Goal: Task Accomplishment & Management: Use online tool/utility

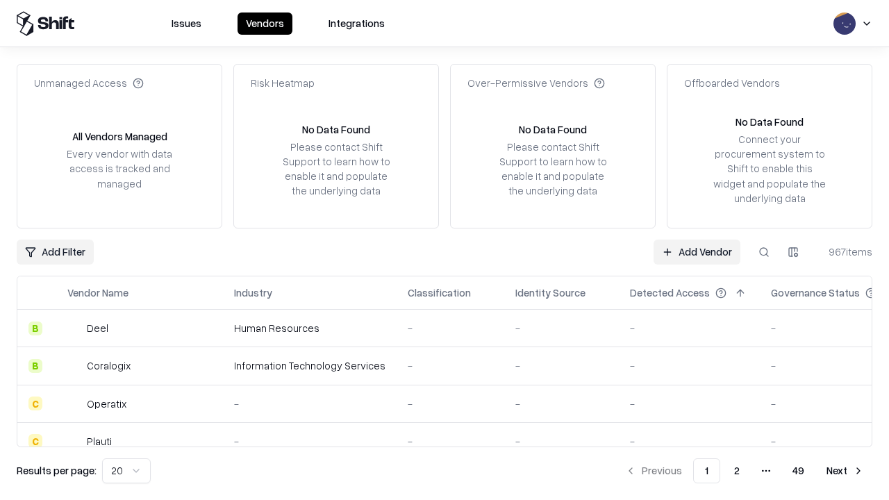
click at [697, 252] on link "Add Vendor" at bounding box center [697, 252] width 87 height 25
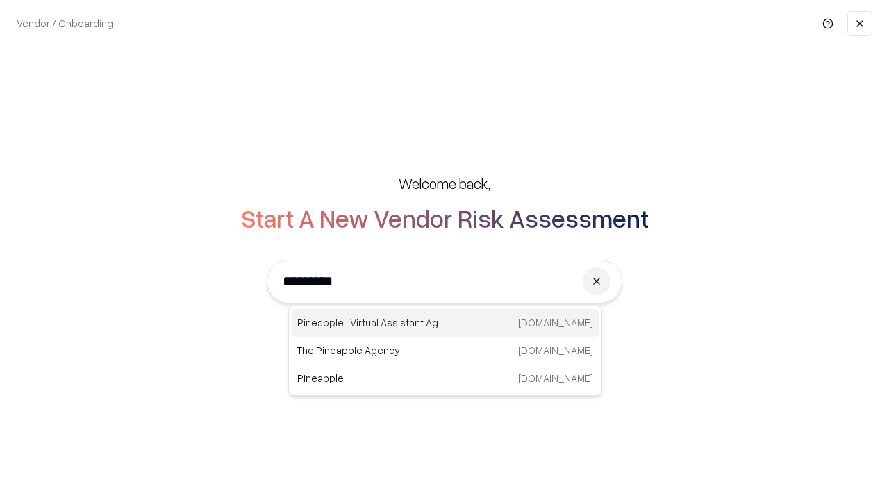
click at [445, 323] on div "Pineapple | Virtual Assistant Agency [DOMAIN_NAME]" at bounding box center [445, 323] width 307 height 28
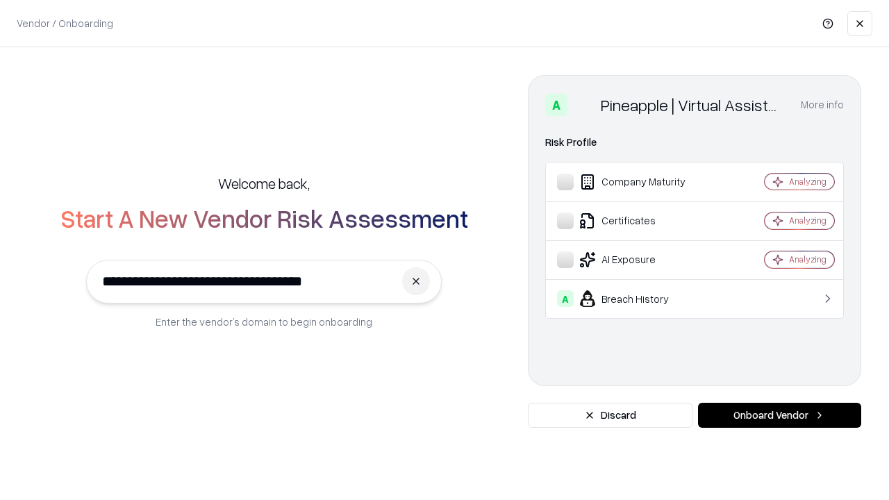
type input "**********"
click at [780, 416] on button "Onboard Vendor" at bounding box center [779, 415] width 163 height 25
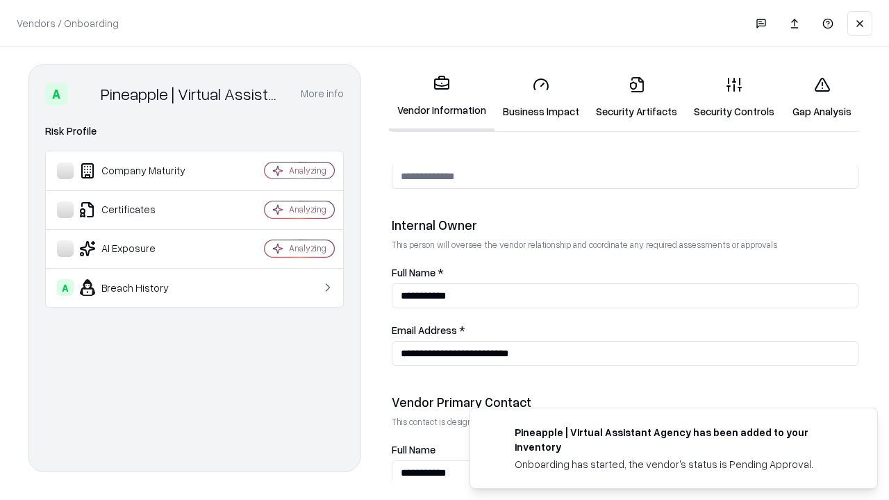
scroll to position [720, 0]
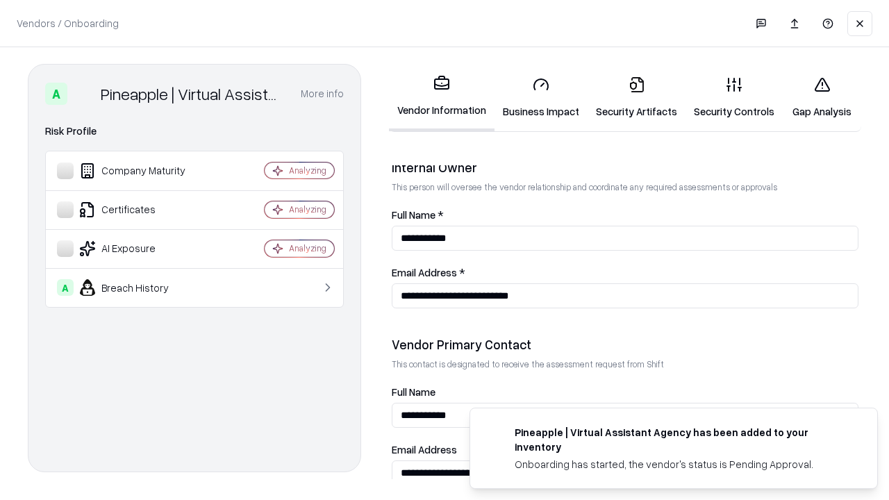
click at [636, 97] on link "Security Artifacts" at bounding box center [637, 97] width 98 height 65
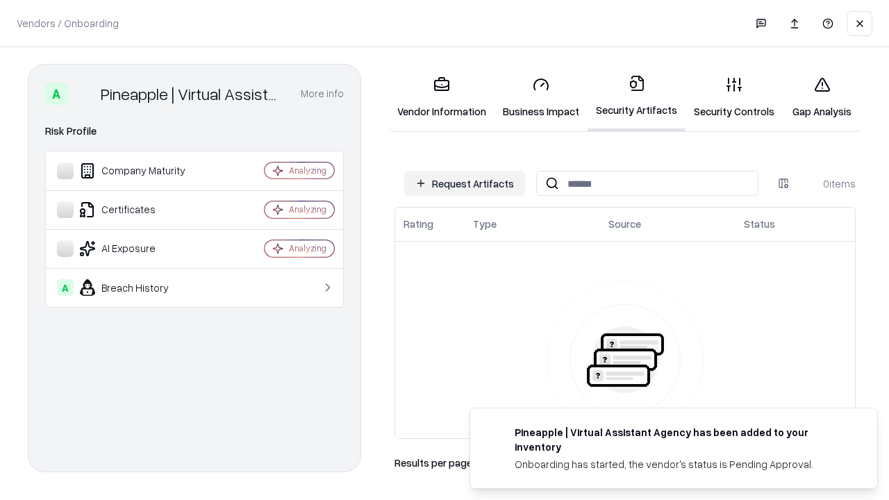
click at [465, 183] on button "Request Artifacts" at bounding box center [464, 183] width 121 height 25
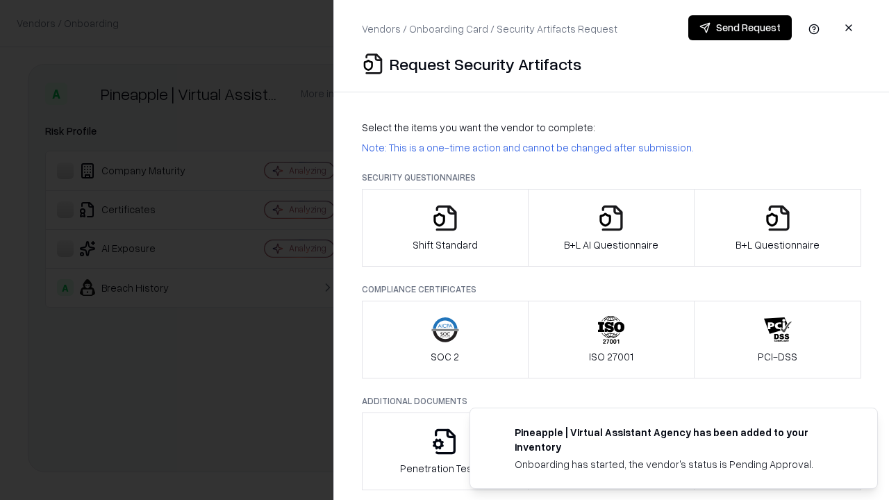
click at [778, 228] on icon "button" at bounding box center [778, 218] width 28 height 28
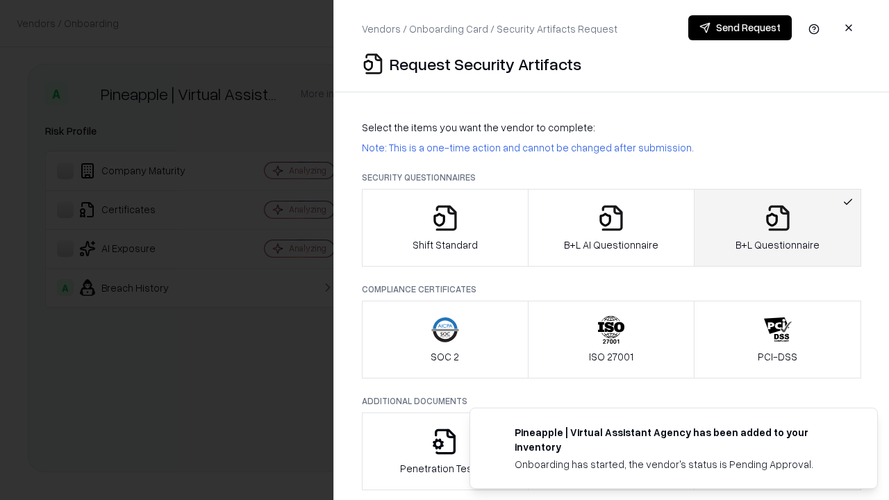
click at [611, 228] on icon "button" at bounding box center [612, 218] width 28 height 28
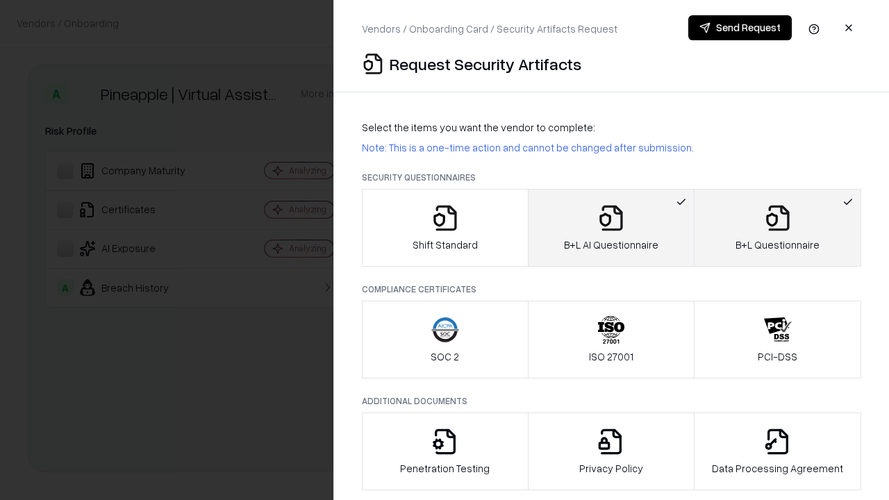
click at [740, 28] on button "Send Request" at bounding box center [741, 27] width 104 height 25
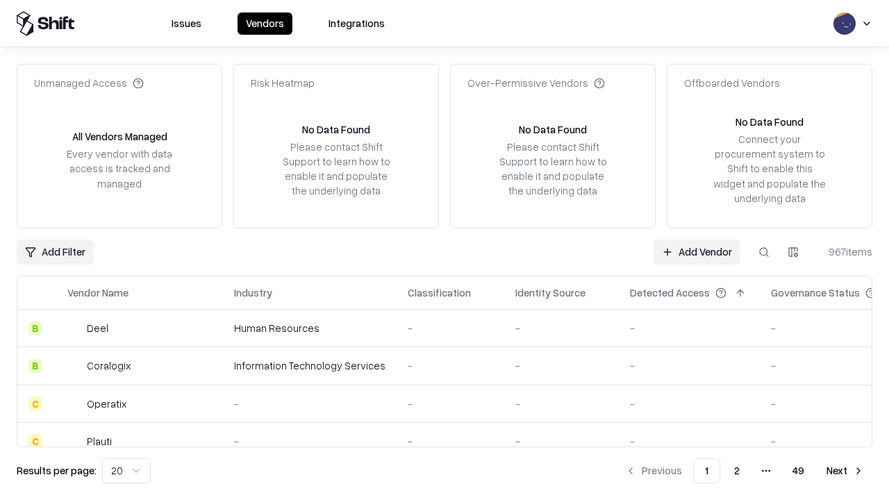
click at [697, 252] on link "Add Vendor" at bounding box center [697, 252] width 87 height 25
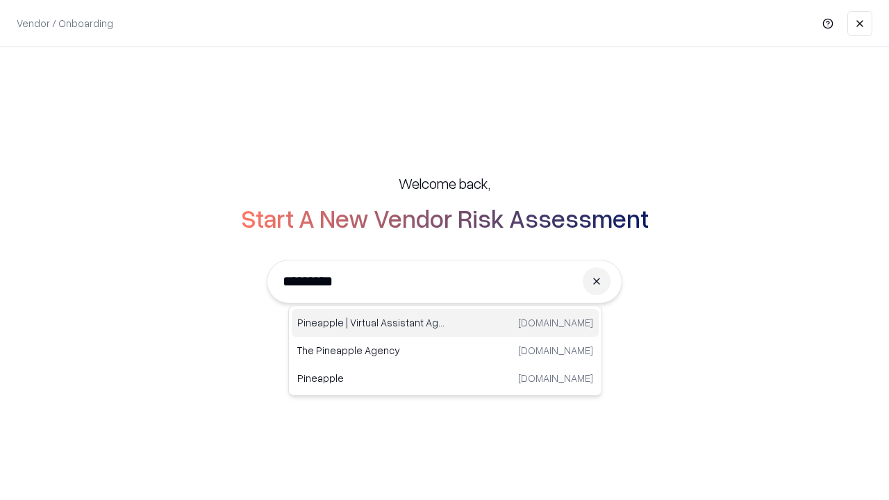
click at [445, 323] on div "Pineapple | Virtual Assistant Agency [DOMAIN_NAME]" at bounding box center [445, 323] width 307 height 28
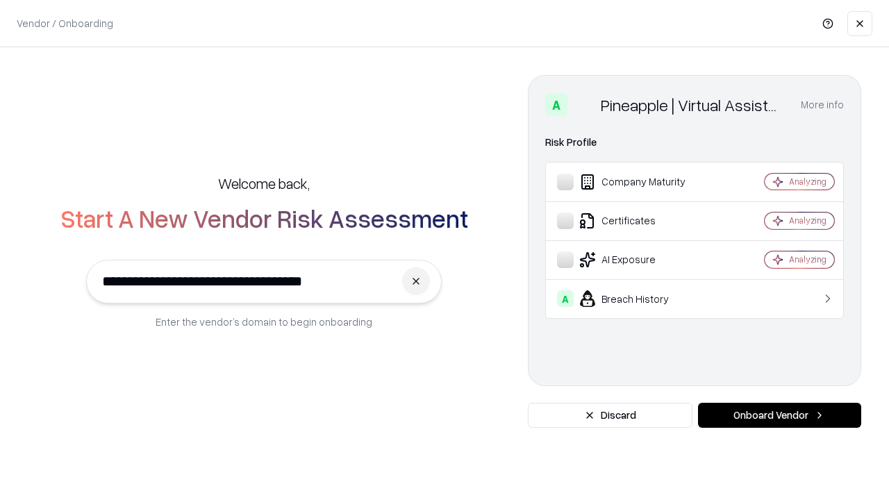
type input "**********"
click at [780, 416] on button "Onboard Vendor" at bounding box center [779, 415] width 163 height 25
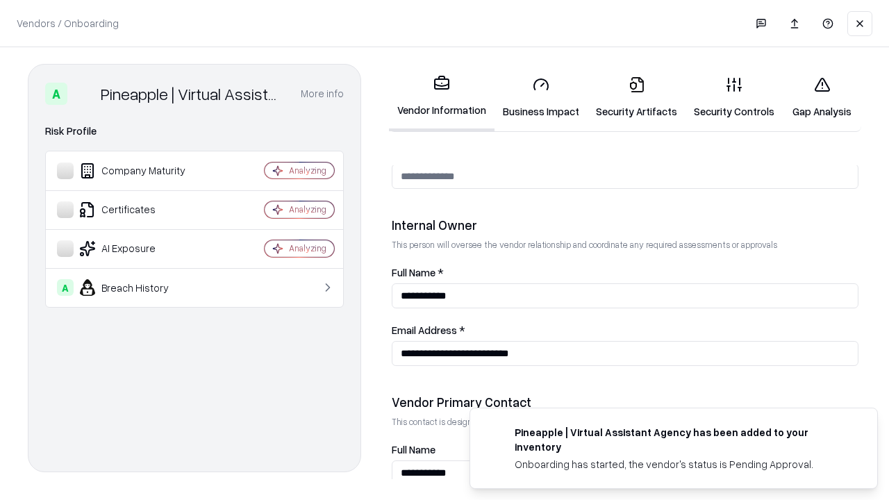
scroll to position [720, 0]
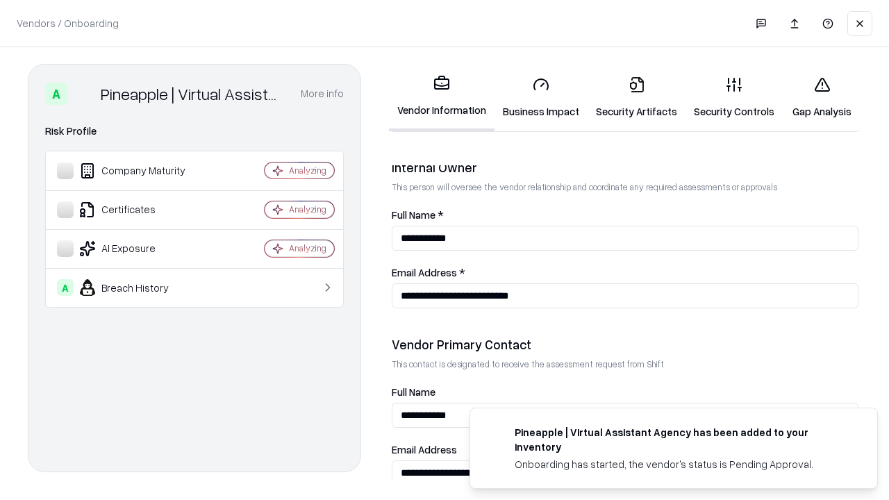
click at [822, 97] on link "Gap Analysis" at bounding box center [822, 97] width 79 height 65
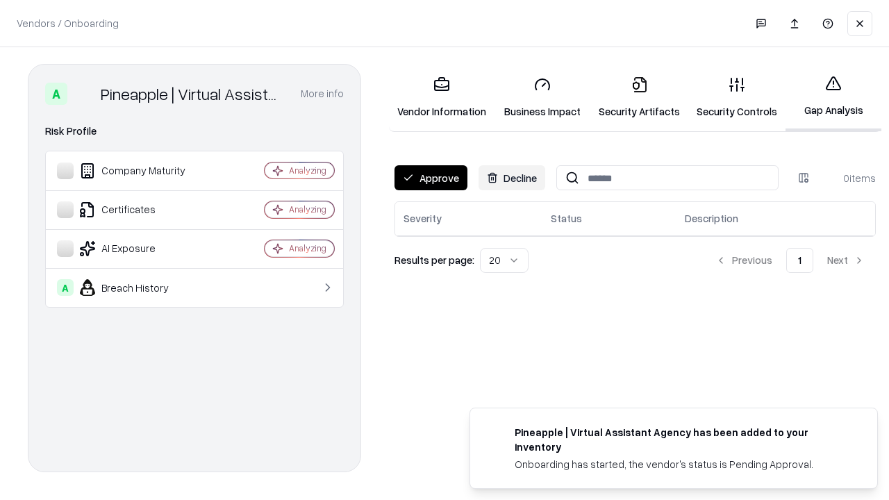
click at [431, 178] on button "Approve" at bounding box center [431, 177] width 73 height 25
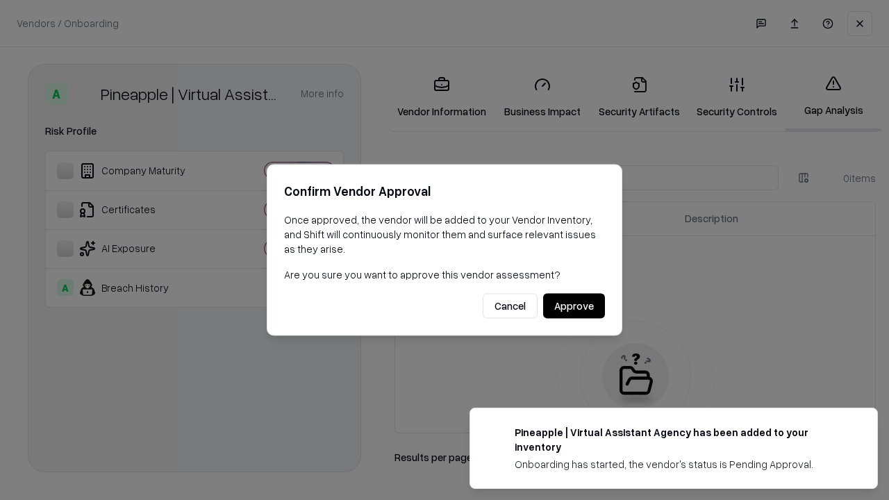
click at [574, 306] on button "Approve" at bounding box center [574, 306] width 62 height 25
